Goal: Task Accomplishment & Management: Complete application form

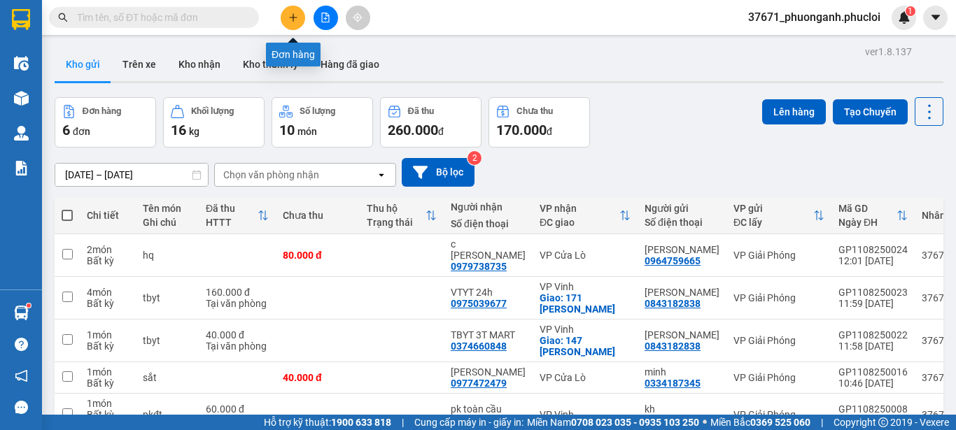
click at [299, 21] on button at bounding box center [293, 18] width 24 height 24
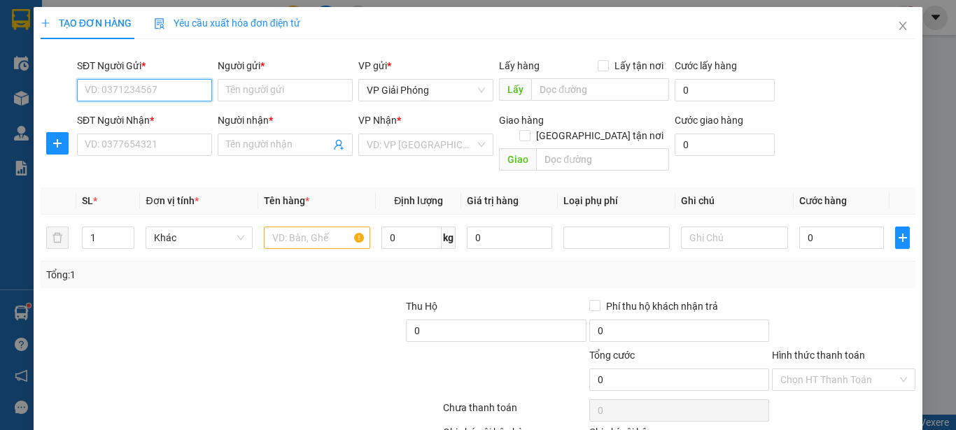
click at [178, 92] on input "SĐT Người Gửi *" at bounding box center [144, 90] width 135 height 22
type input "0983387240"
click at [152, 116] on div "0983387240 - Cty đại cát á" at bounding box center [143, 118] width 117 height 15
type input "Cty đại cát á"
type input "0983387240"
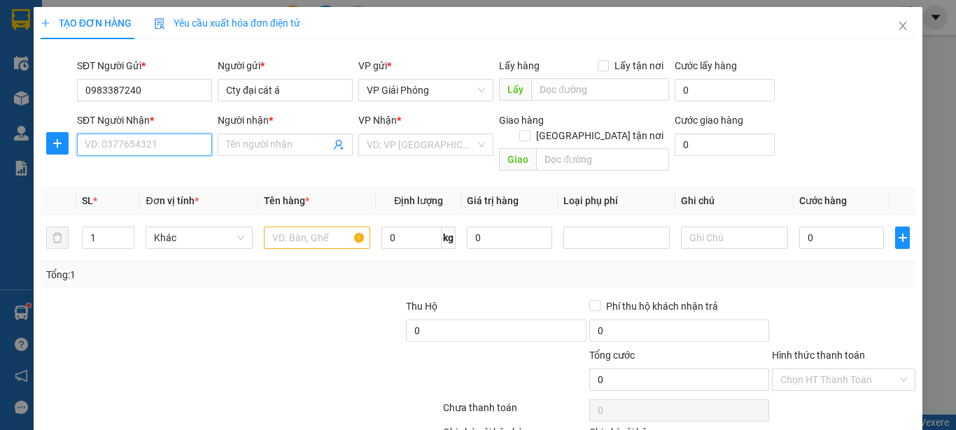
click at [173, 145] on input "SĐT Người Nhận *" at bounding box center [144, 145] width 135 height 22
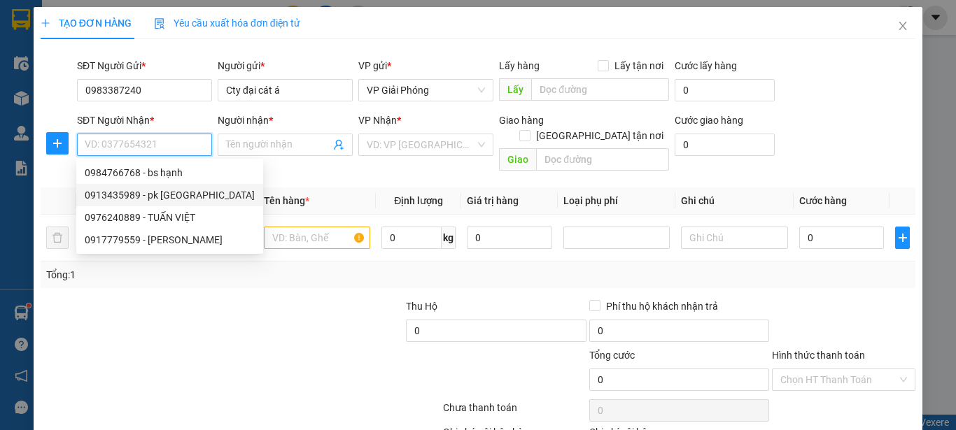
click at [107, 197] on div "0913435989 - pk [GEOGRAPHIC_DATA]" at bounding box center [170, 194] width 170 height 15
type input "0913435989"
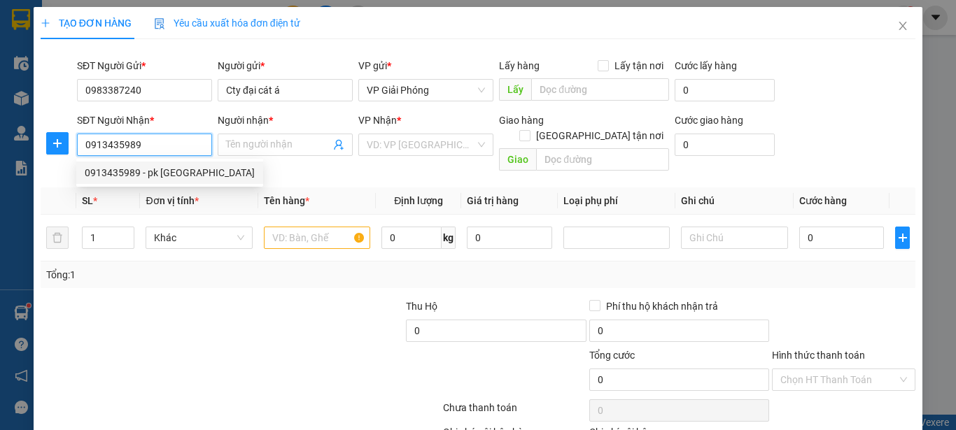
type input "pk Đức Đăng"
checkbox input "true"
type input "42 vương thúc mậu - khối 3 - trường thi"
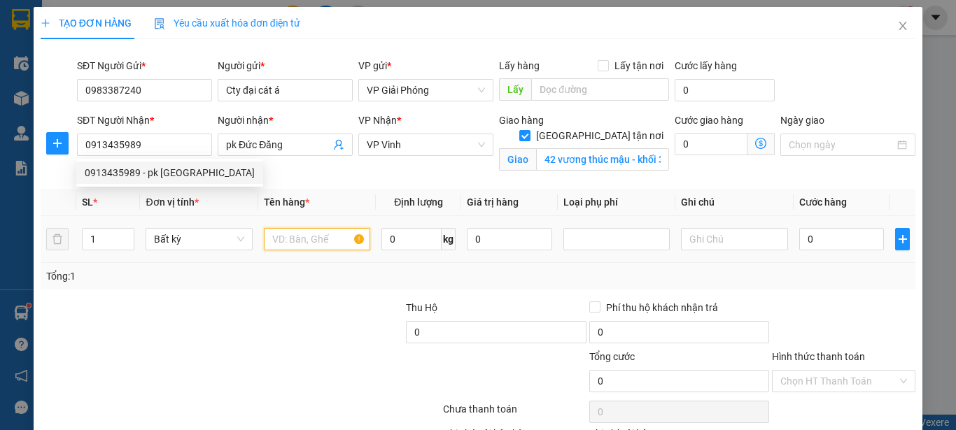
click at [304, 242] on input "text" at bounding box center [317, 239] width 106 height 22
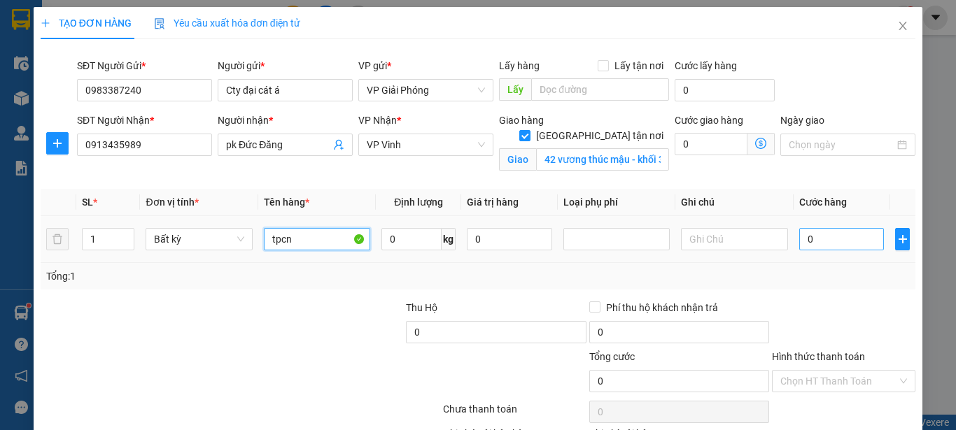
type input "tpcn"
click at [818, 237] on input "0" at bounding box center [841, 239] width 85 height 22
type input "4"
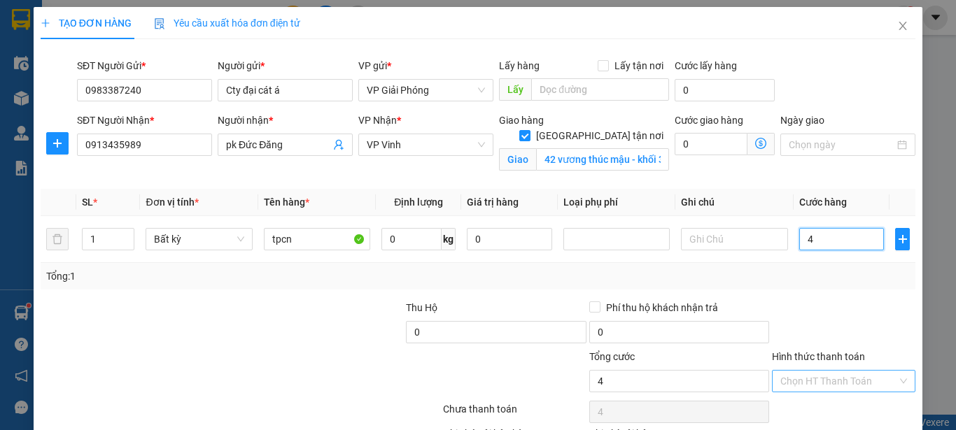
type input "40"
type input "400"
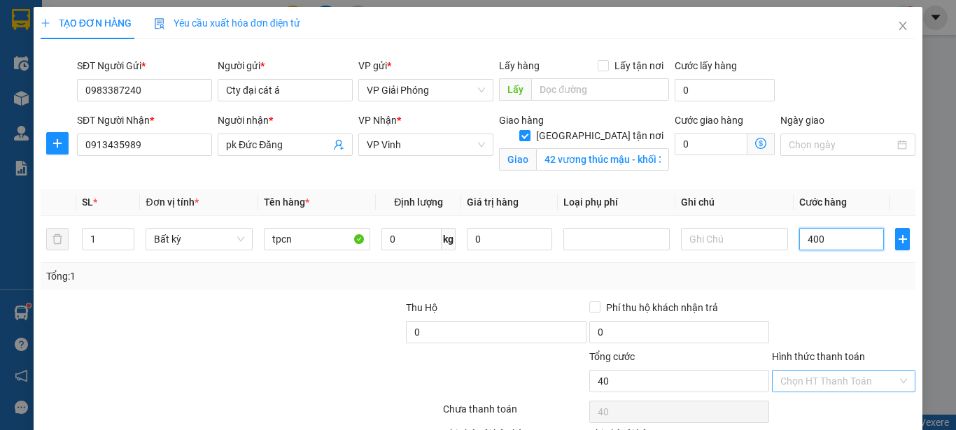
type input "400"
type input "4.000"
type input "40.000"
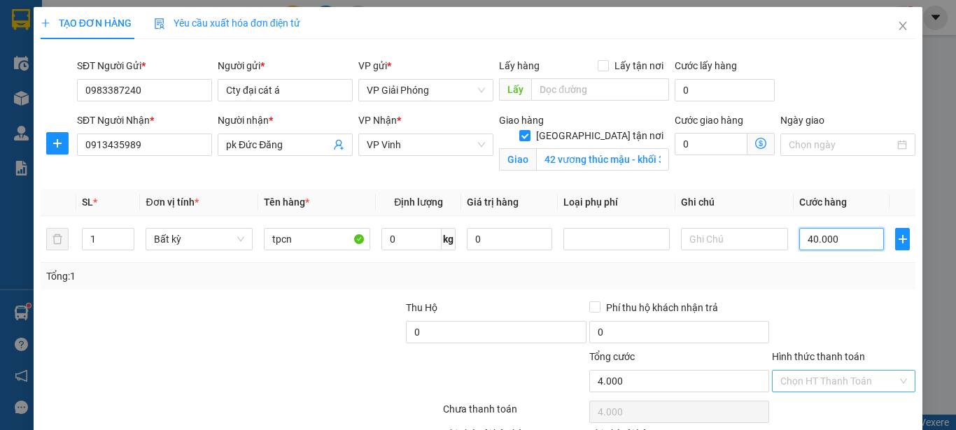
type input "40.000"
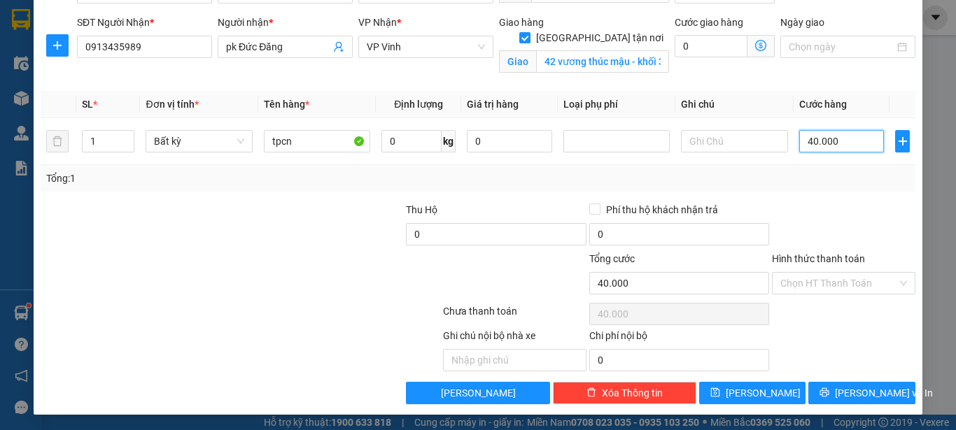
scroll to position [99, 0]
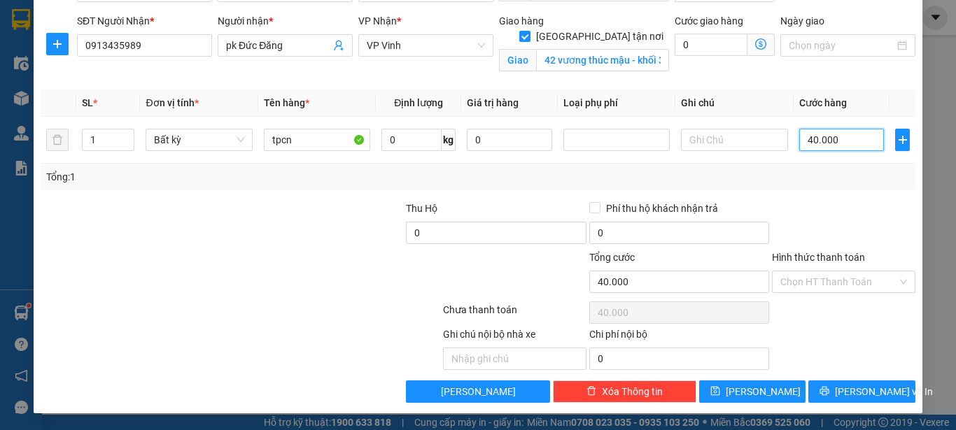
type input "40.000"
click at [822, 257] on label "Hình thức thanh toán" at bounding box center [818, 257] width 93 height 11
click at [822, 271] on input "Hình thức thanh toán" at bounding box center [838, 281] width 117 height 21
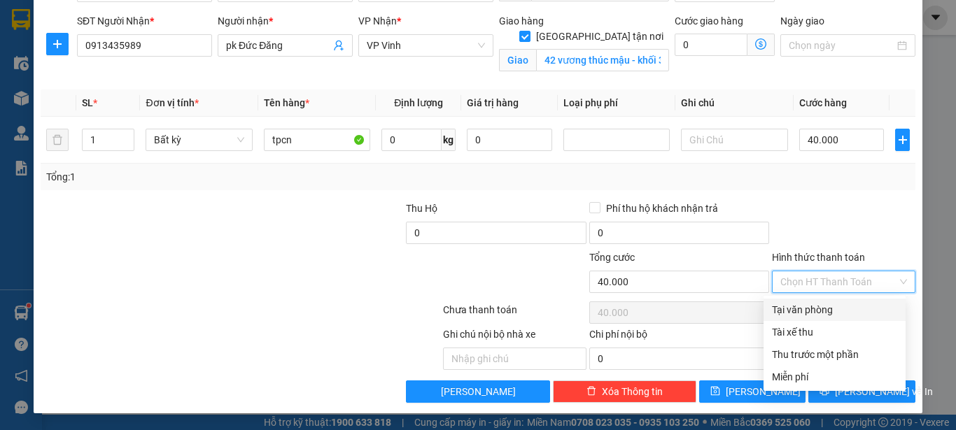
click at [789, 308] on div "Tại văn phòng" at bounding box center [834, 309] width 125 height 15
type input "0"
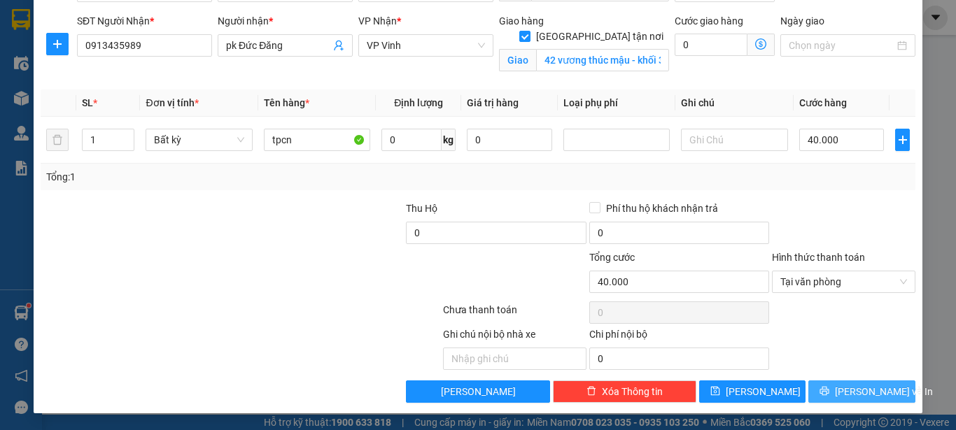
click at [841, 390] on span "[PERSON_NAME] và In" at bounding box center [884, 391] width 98 height 15
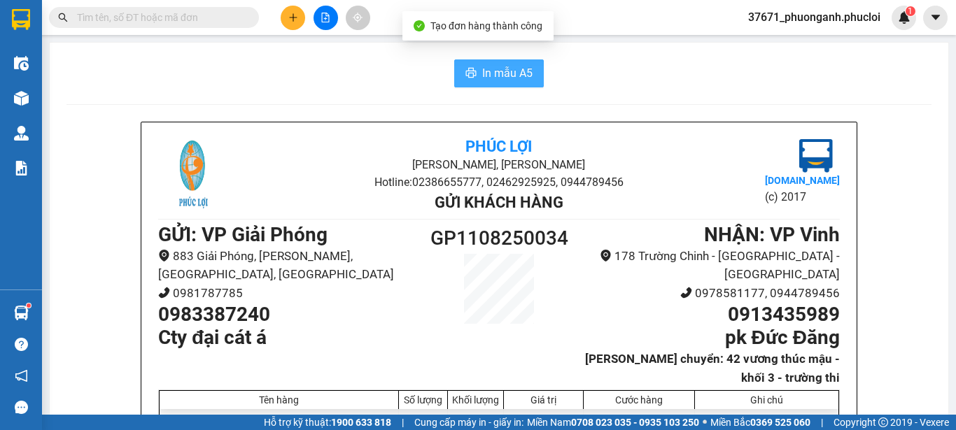
click at [520, 76] on span "In mẫu A5" at bounding box center [507, 72] width 50 height 17
